Goal: Information Seeking & Learning: Learn about a topic

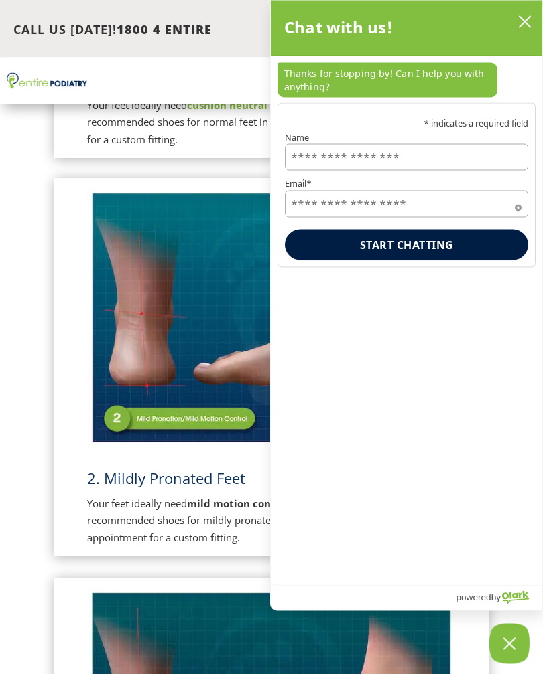
scroll to position [605, 0]
click at [102, 386] on img at bounding box center [271, 318] width 368 height 260
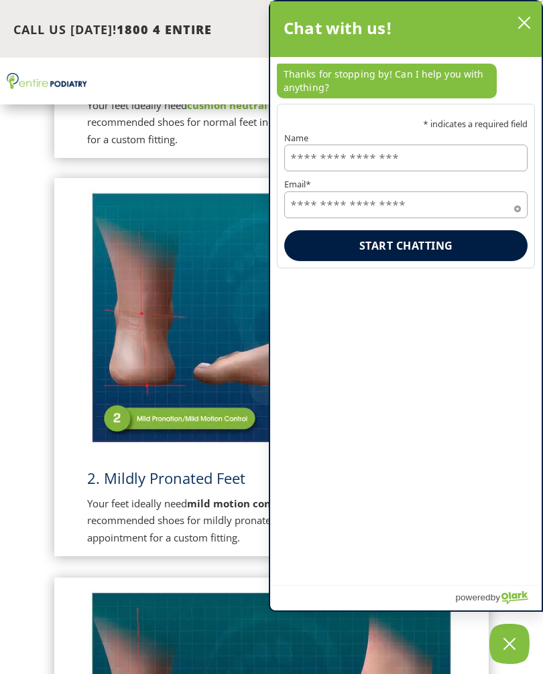
click at [515, 33] on div "Chat with us!" at bounding box center [405, 29] width 244 height 28
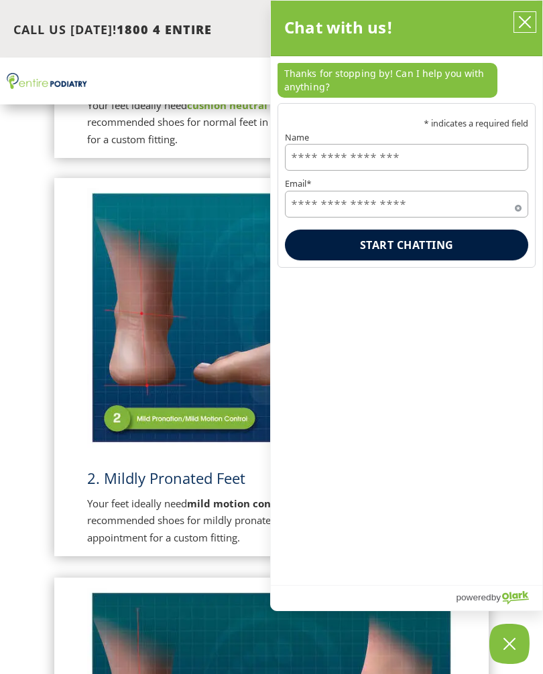
click at [517, 14] on button "close chatbox" at bounding box center [524, 22] width 21 height 20
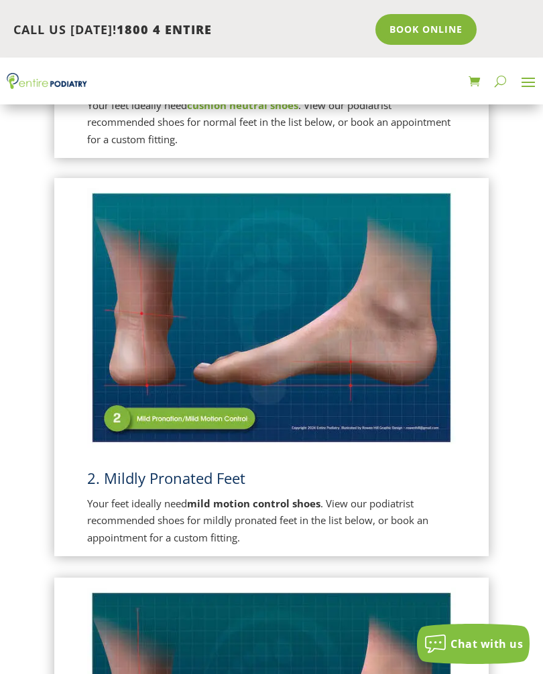
click at [122, 476] on span "2. Mildly Pronated Feet" at bounding box center [166, 478] width 158 height 20
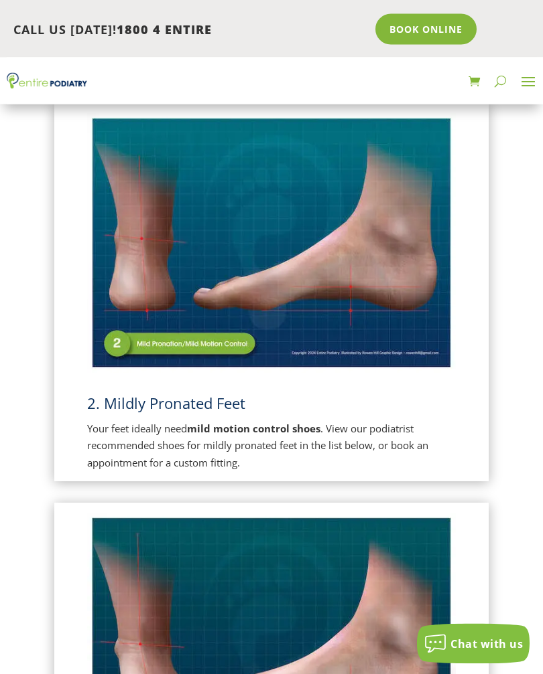
scroll to position [693, 0]
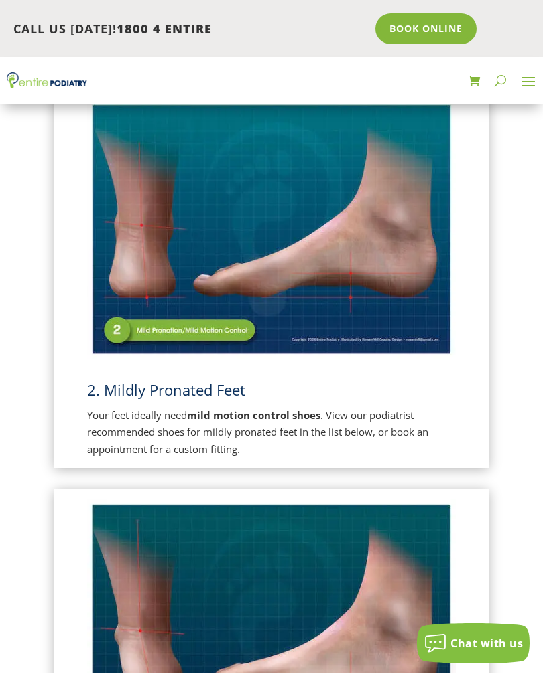
click at [115, 394] on span "2. Mildly Pronated Feet" at bounding box center [166, 390] width 158 height 20
click at [105, 417] on p "Your feet ideally need mild motion control shoes . View our podiatrist recommen…" at bounding box center [271, 434] width 368 height 52
click at [107, 408] on p "Your feet ideally need mild motion control shoes . View our podiatrist recommen…" at bounding box center [271, 434] width 368 height 52
click at [104, 408] on p "Your feet ideally need mild motion control shoes . View our podiatrist recommen…" at bounding box center [271, 434] width 368 height 52
click at [100, 403] on h3 "2. Mildly Pronated Feet" at bounding box center [271, 393] width 368 height 27
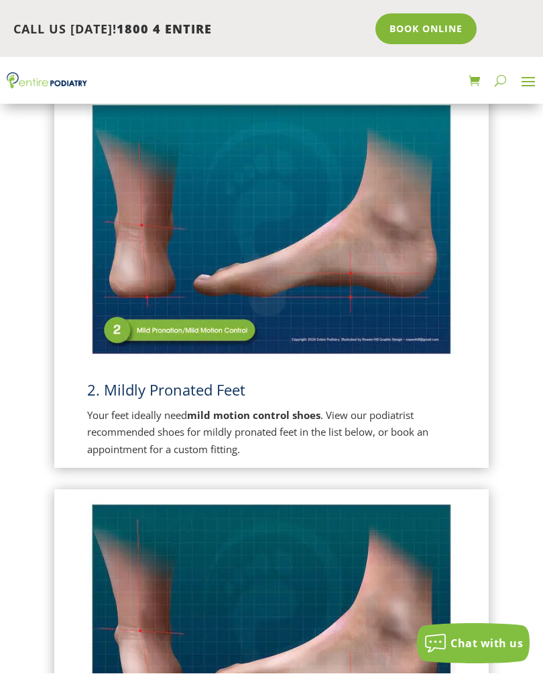
click at [104, 413] on p "Your feet ideally need mild motion control shoes . View our podiatrist recommen…" at bounding box center [271, 434] width 368 height 52
click at [127, 308] on img at bounding box center [271, 230] width 368 height 260
click at [151, 332] on img at bounding box center [271, 230] width 368 height 260
click at [145, 398] on h3 "2. Mildly Pronated Feet" at bounding box center [271, 393] width 368 height 27
click at [143, 382] on span "2. Mildly Pronated Feet" at bounding box center [166, 390] width 158 height 20
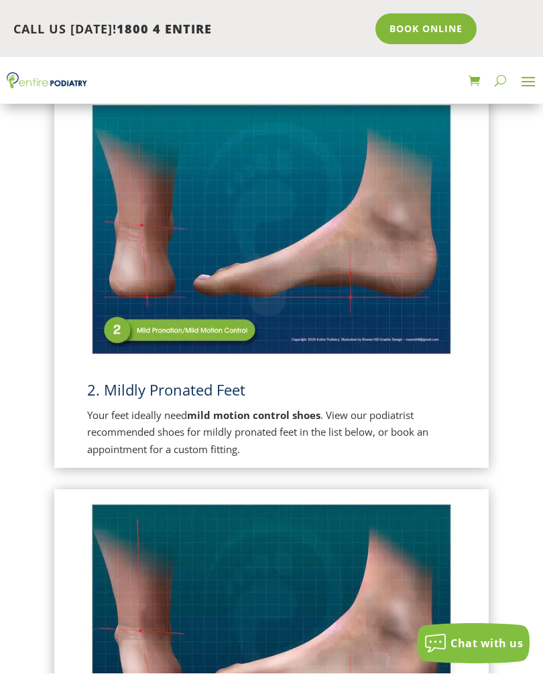
click at [142, 384] on span "2. Mildly Pronated Feet" at bounding box center [166, 390] width 158 height 20
click at [134, 372] on div "2. Mildly Pronated Feet Your feet ideally need mild motion control shoes . View…" at bounding box center [271, 279] width 368 height 358
click at [125, 380] on span "2. Mildly Pronated Feet" at bounding box center [166, 390] width 158 height 20
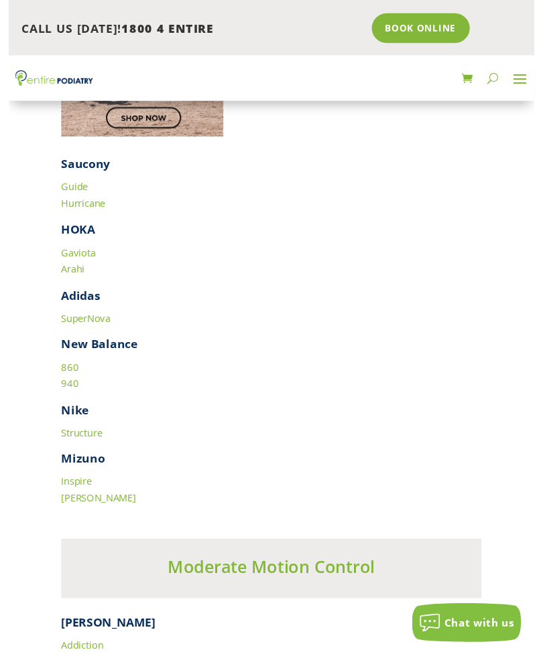
scroll to position [3928, 0]
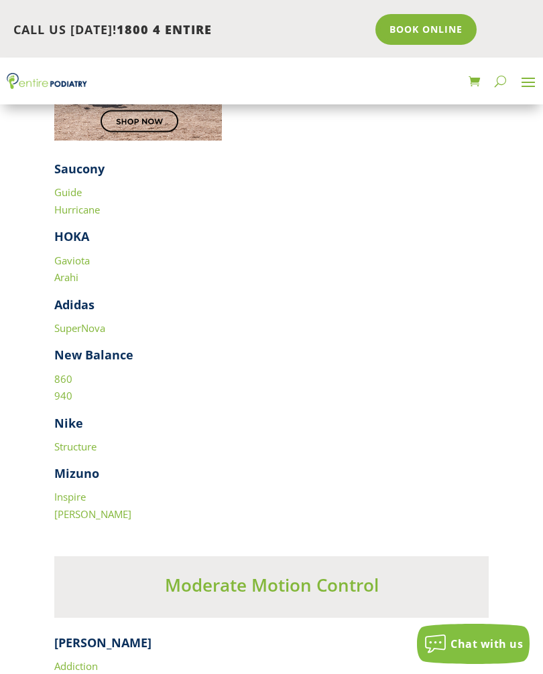
click at [60, 372] on link "860" at bounding box center [63, 378] width 18 height 13
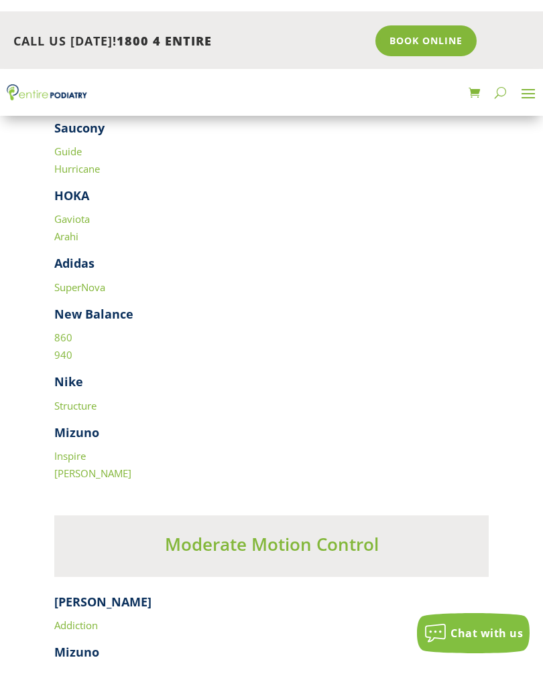
scroll to position [3867, 0]
